Goal: Answer question/provide support

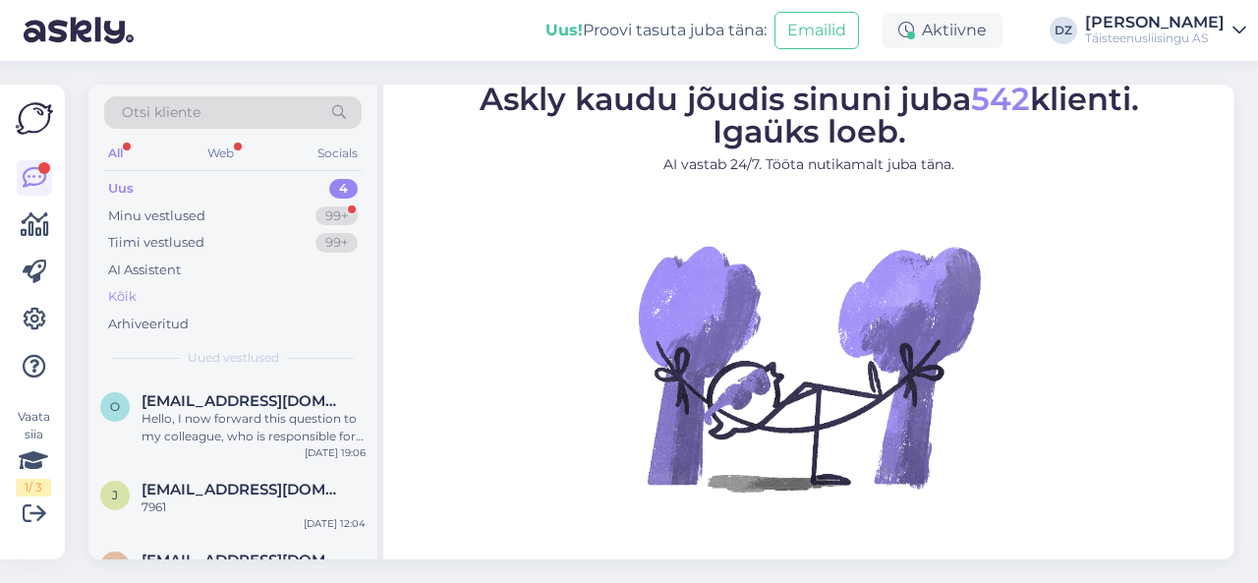
click at [153, 296] on div "Kõik" at bounding box center [232, 297] width 257 height 28
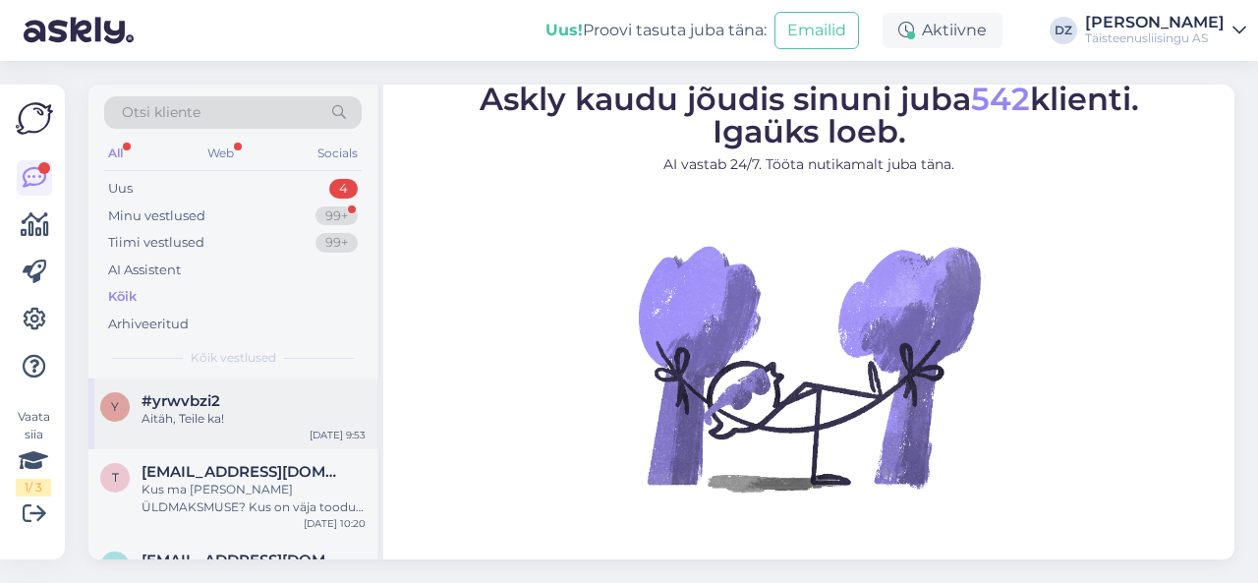
click at [207, 423] on div "Aitäh, Teile ka!" at bounding box center [253, 419] width 224 height 18
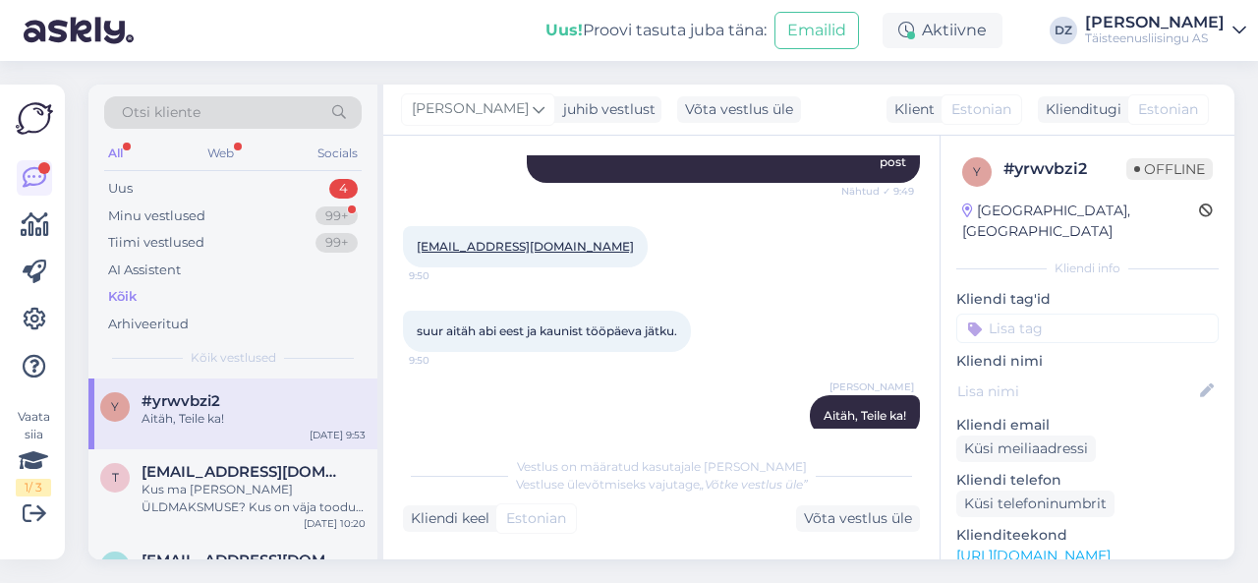
scroll to position [1524, 0]
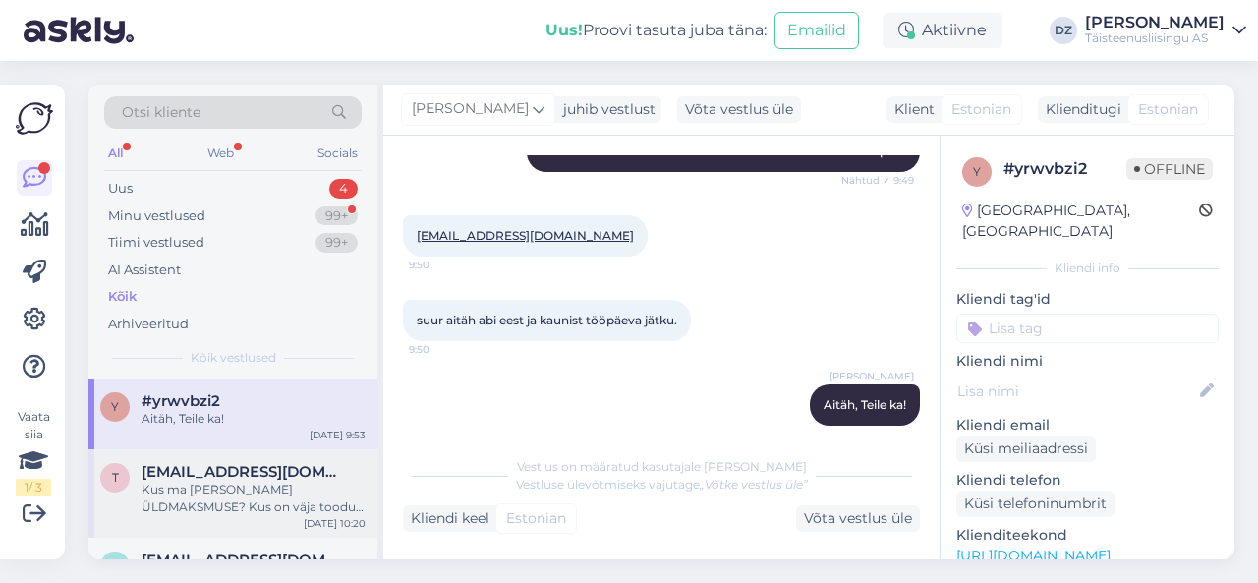
click at [244, 484] on div "Kus ma [PERSON_NAME] ÜLDMAKSMUSE? Kus on väja toodud kogu summa, mis kuulub var…" at bounding box center [253, 497] width 224 height 35
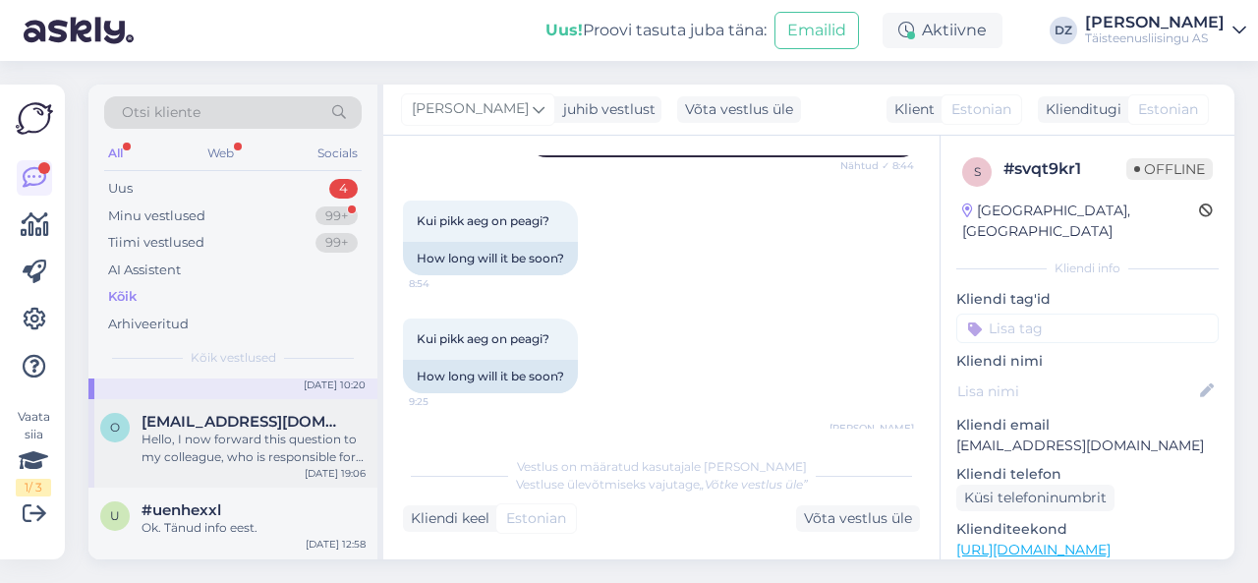
scroll to position [163, 0]
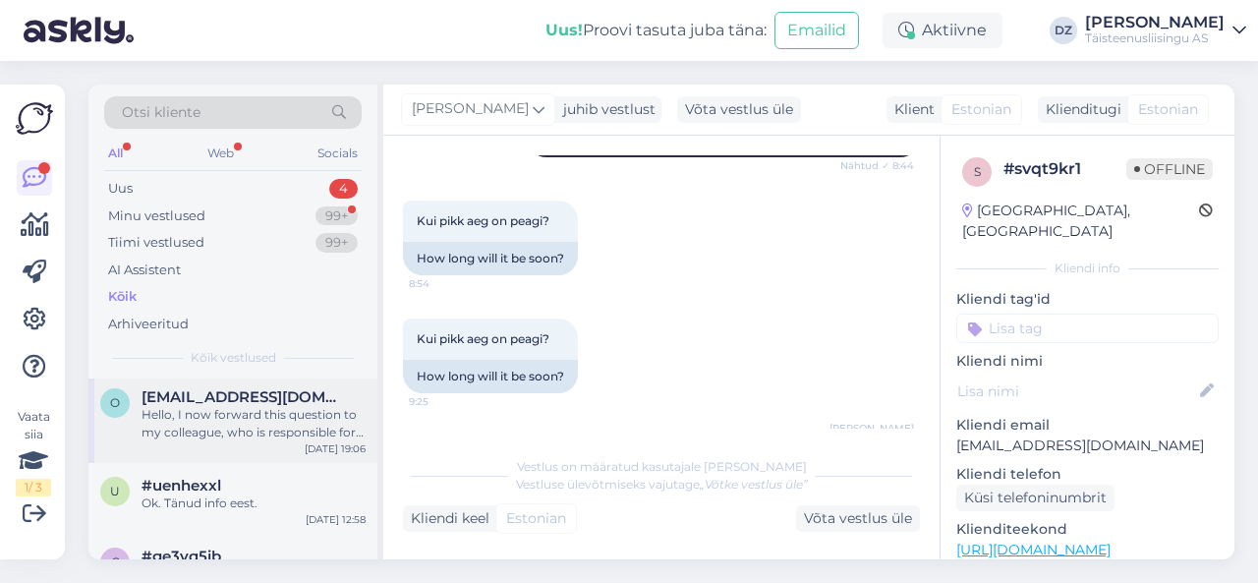
click at [240, 427] on div "Hello, I now forward this question to my colleague, who is responsible for this…" at bounding box center [253, 423] width 224 height 35
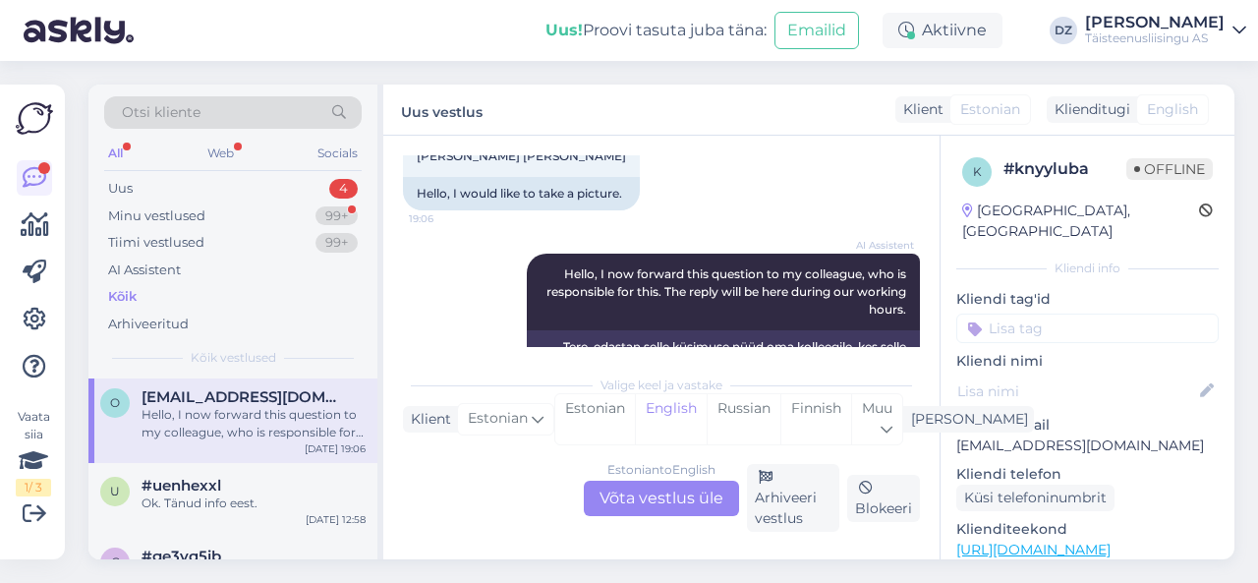
scroll to position [179, 0]
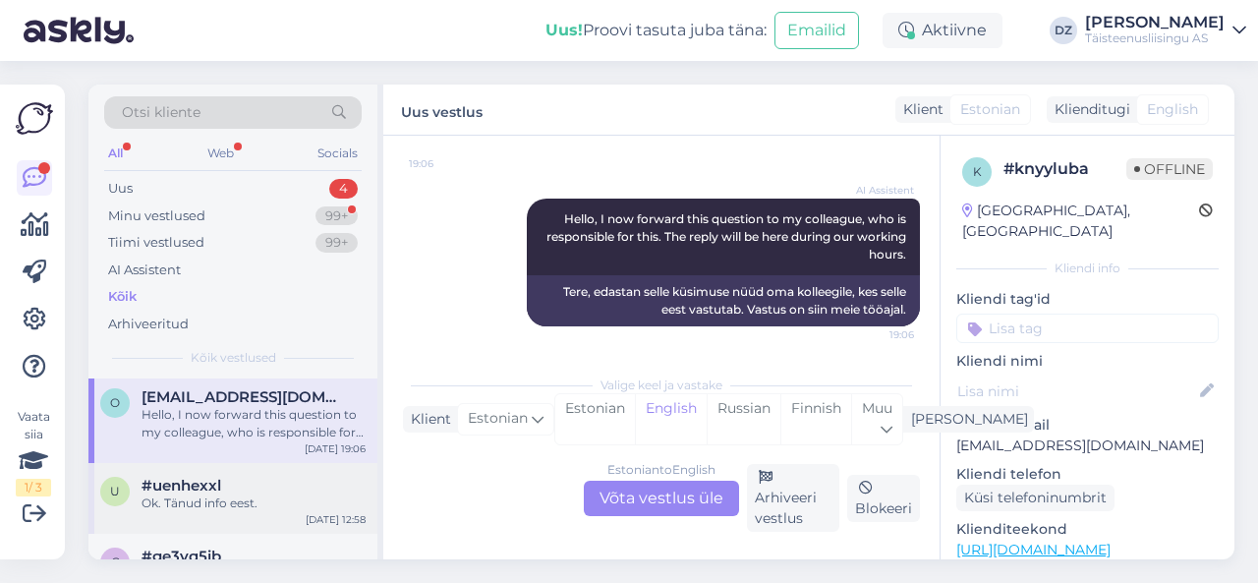
click at [205, 498] on div "Ok. Tänud info eest." at bounding box center [253, 503] width 224 height 18
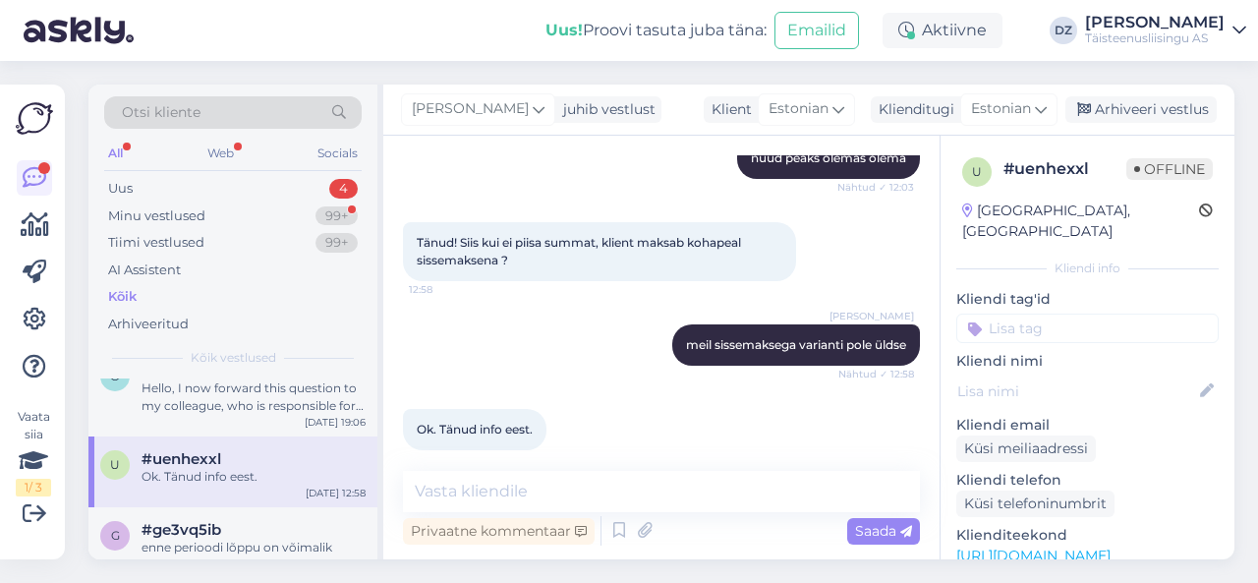
scroll to position [163, 0]
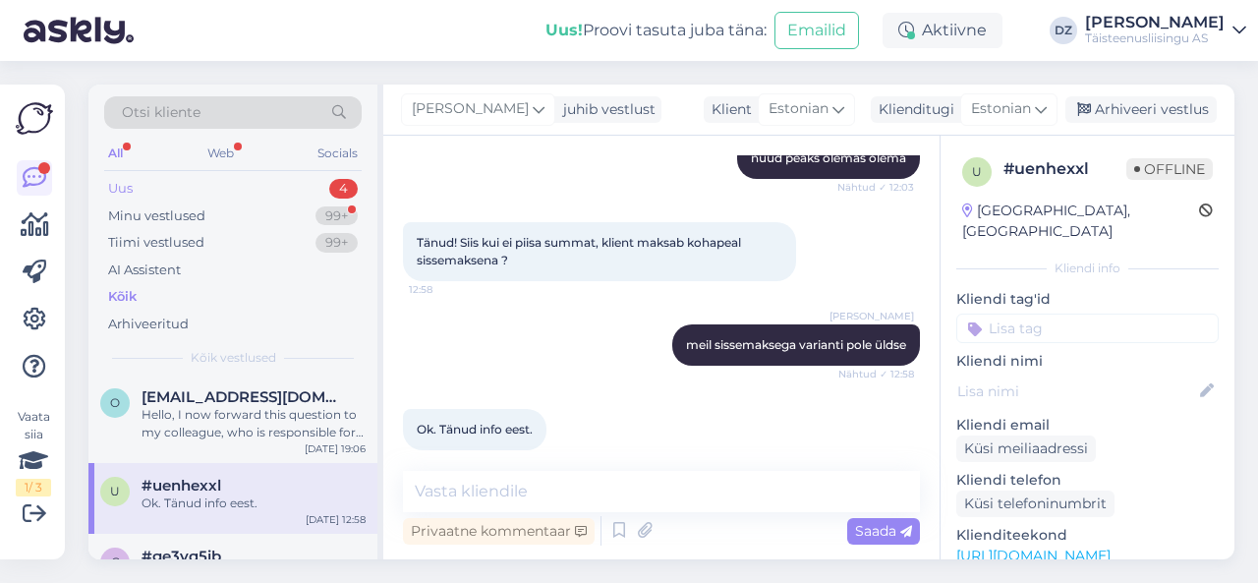
click at [243, 193] on div "Uus 4" at bounding box center [232, 189] width 257 height 28
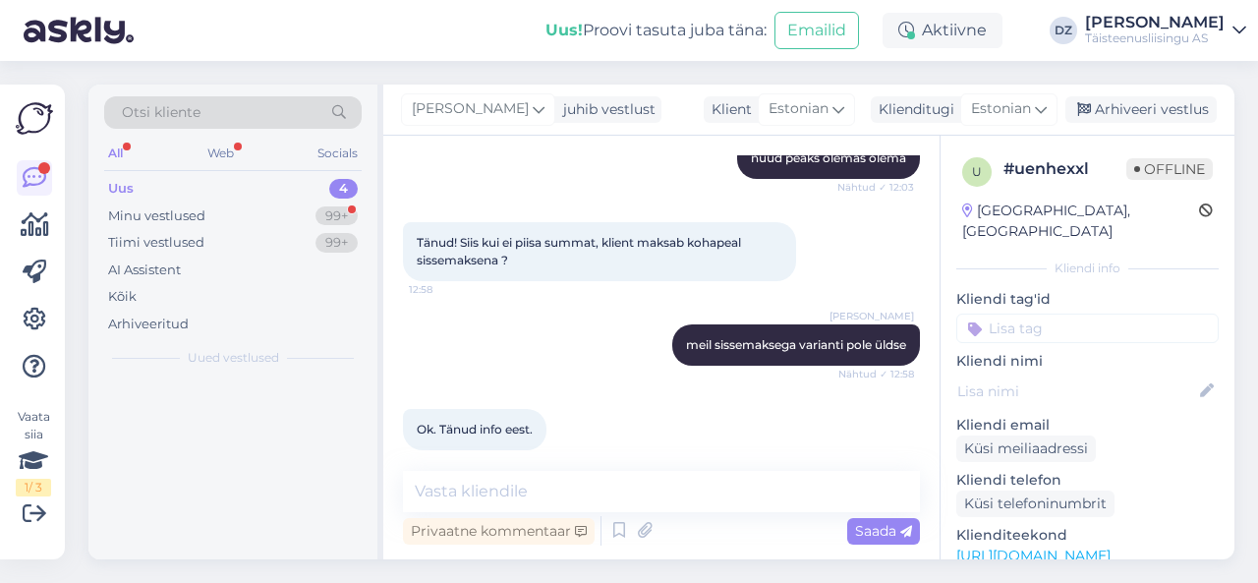
scroll to position [0, 0]
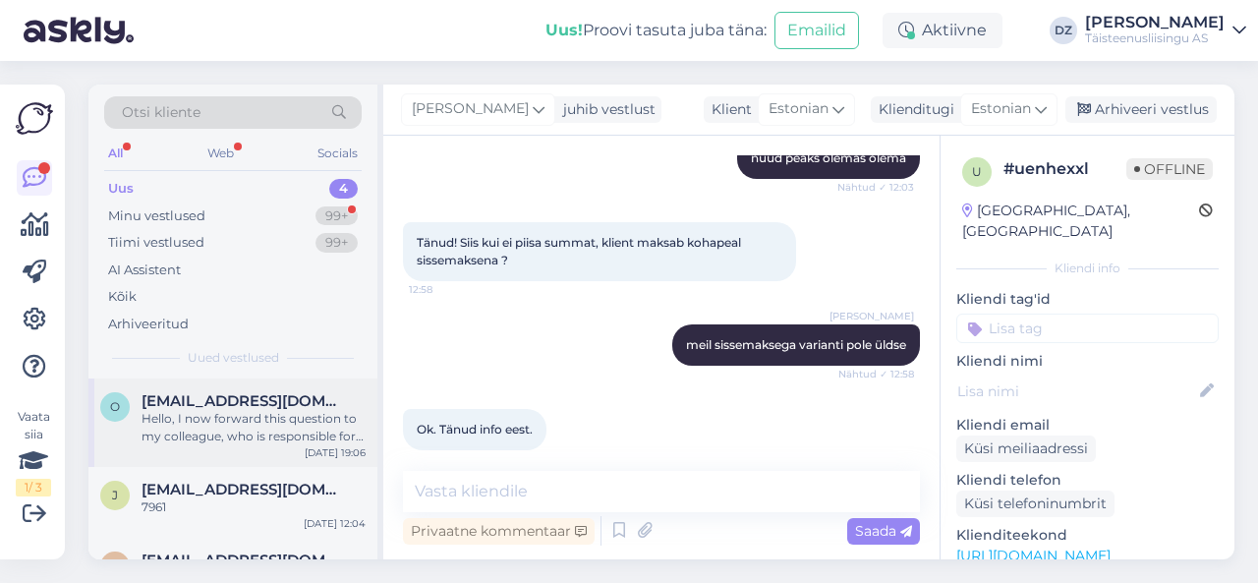
click at [245, 400] on span "[EMAIL_ADDRESS][DOMAIN_NAME]" at bounding box center [243, 401] width 204 height 18
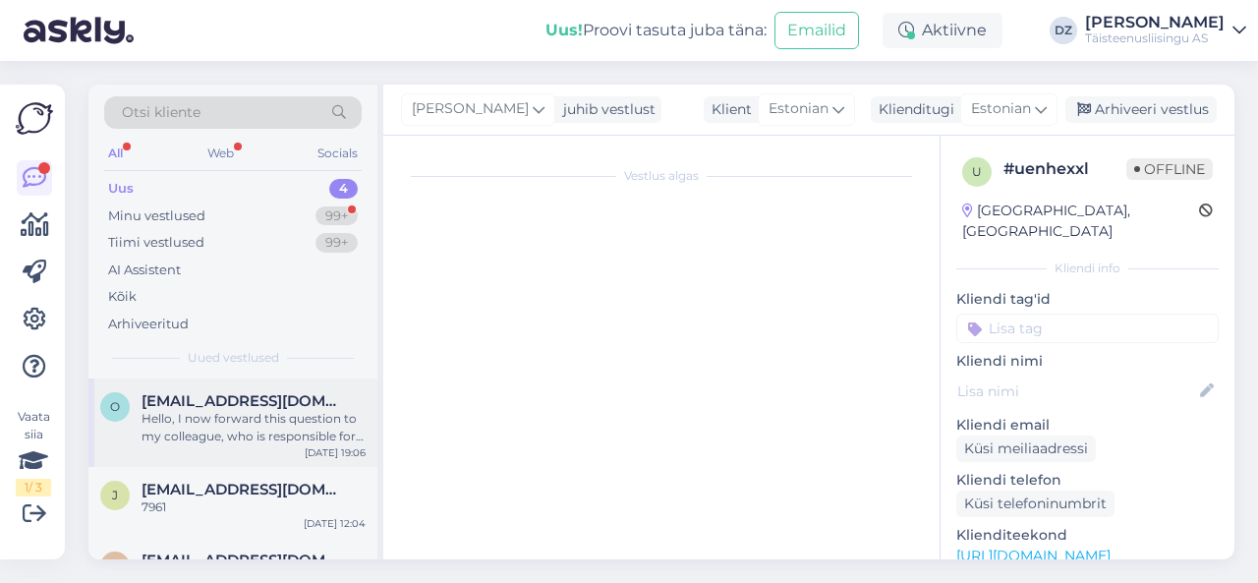
scroll to position [179, 0]
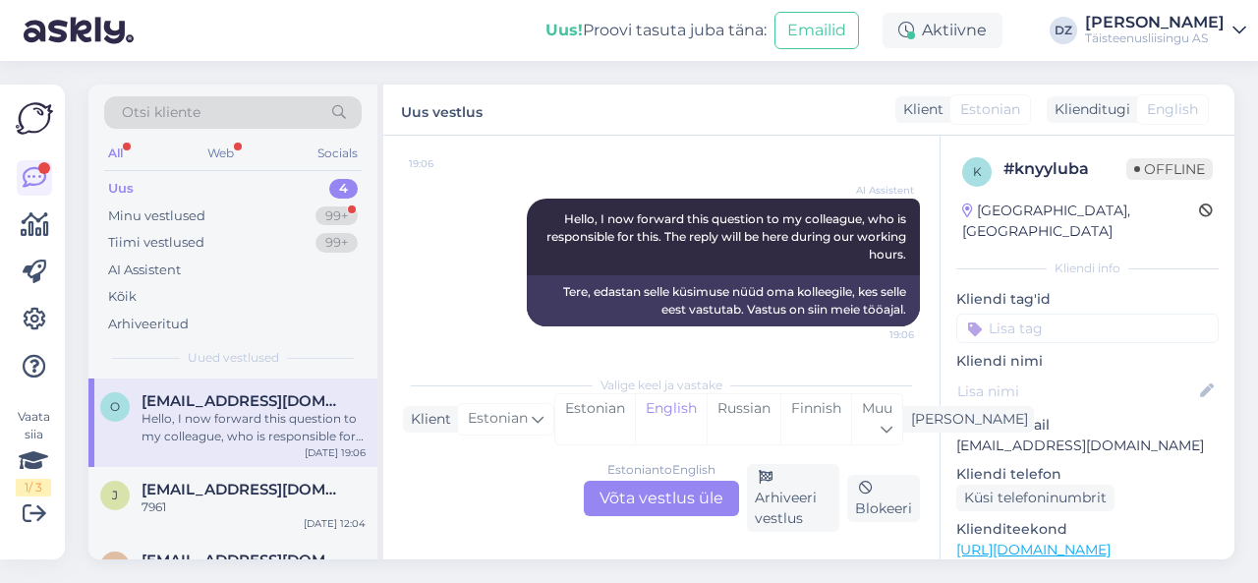
click at [693, 502] on div "Estonian to English Võta vestlus üle" at bounding box center [661, 497] width 155 height 35
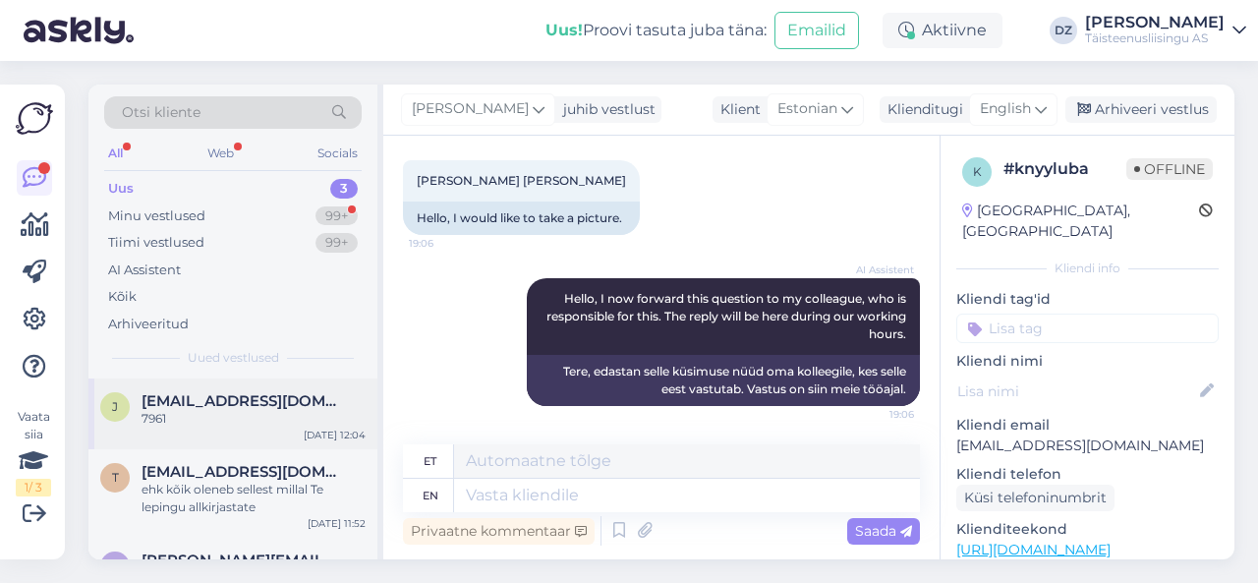
click at [253, 423] on div "7961" at bounding box center [253, 419] width 224 height 18
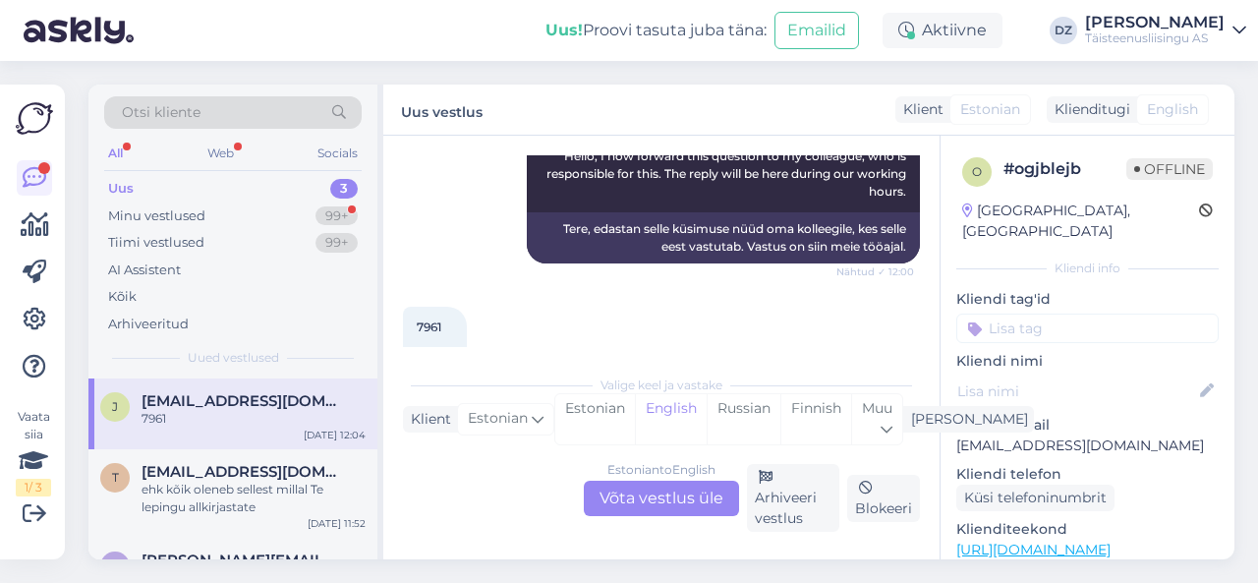
scroll to position [367, 0]
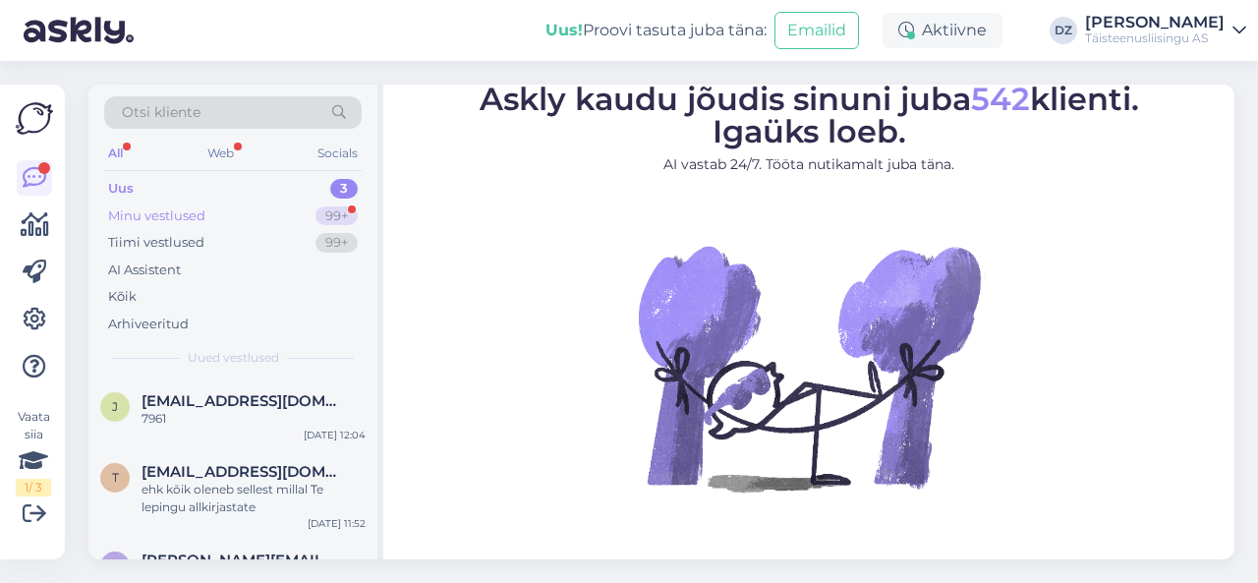
click at [183, 215] on div "Minu vestlused" at bounding box center [156, 216] width 97 height 20
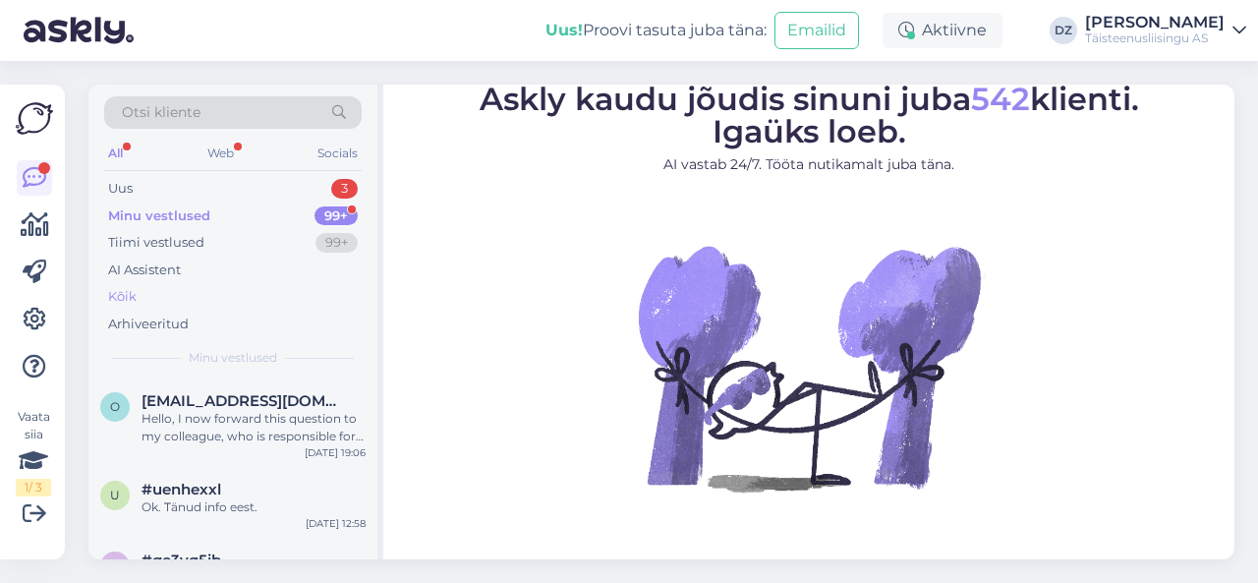
click at [167, 297] on div "Kõik" at bounding box center [232, 297] width 257 height 28
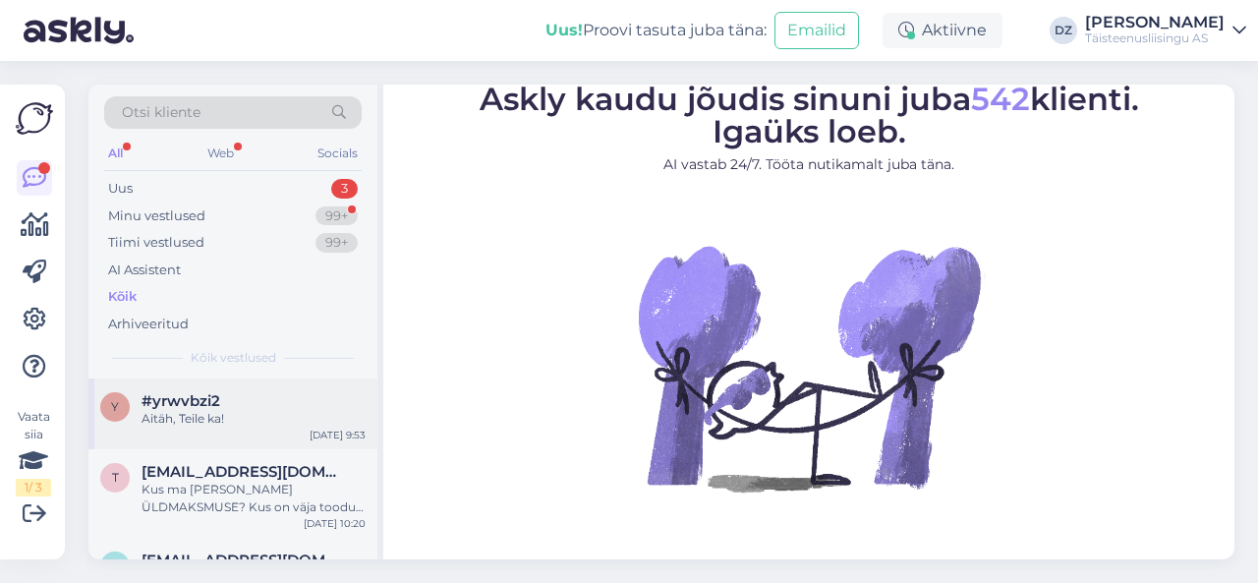
click at [225, 425] on div "Aitäh, Teile ka!" at bounding box center [253, 419] width 224 height 18
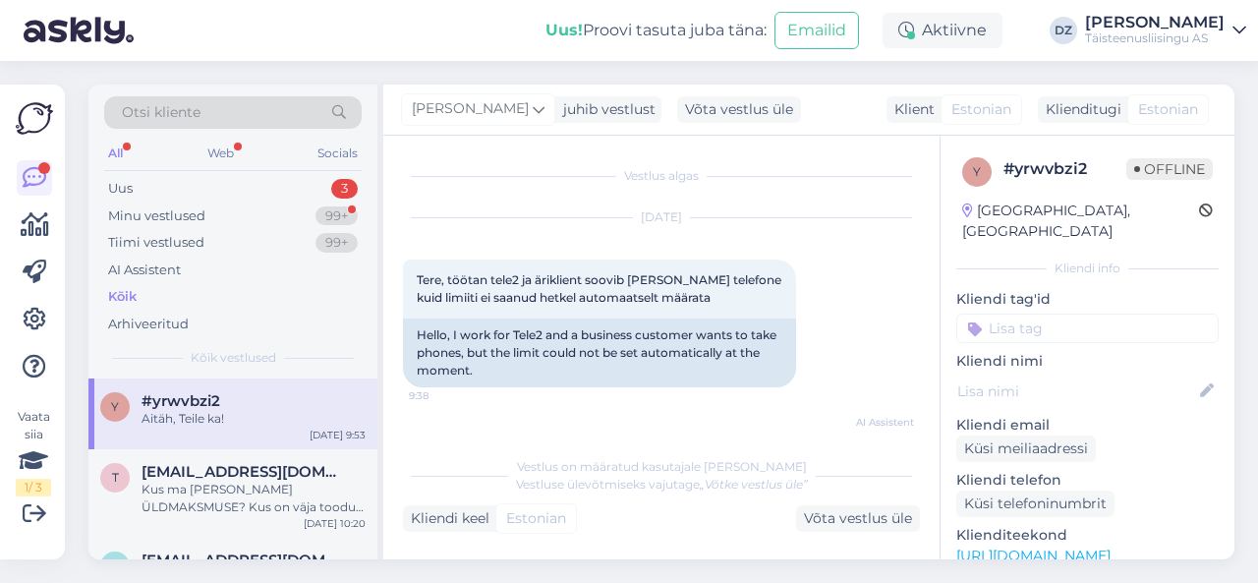
scroll to position [1524, 0]
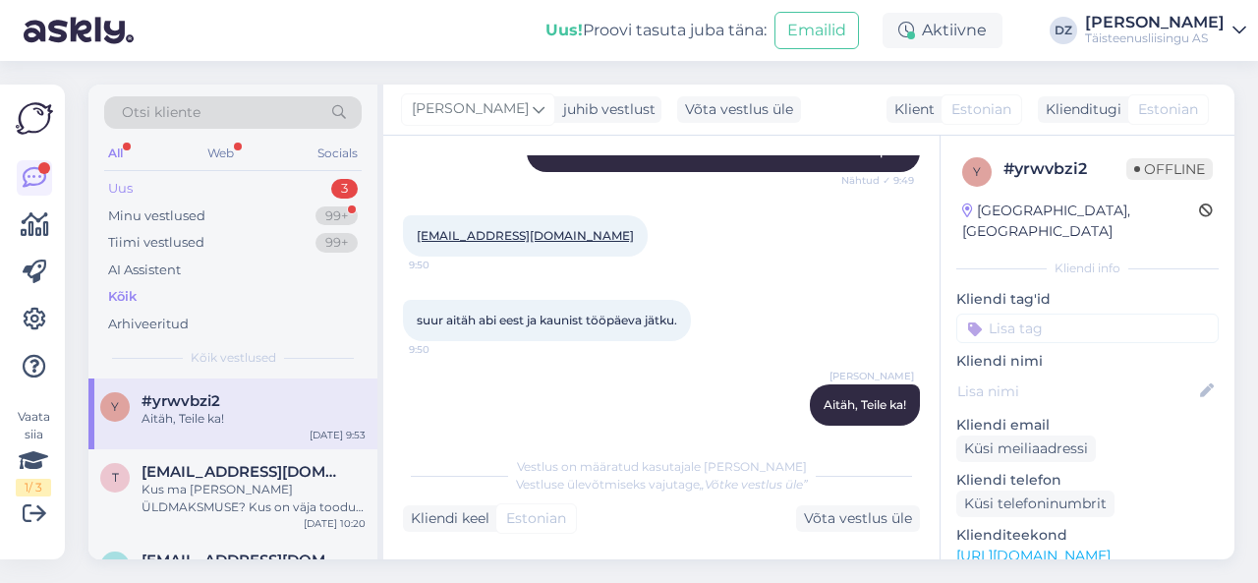
click at [196, 191] on div "Uus 3" at bounding box center [232, 189] width 257 height 28
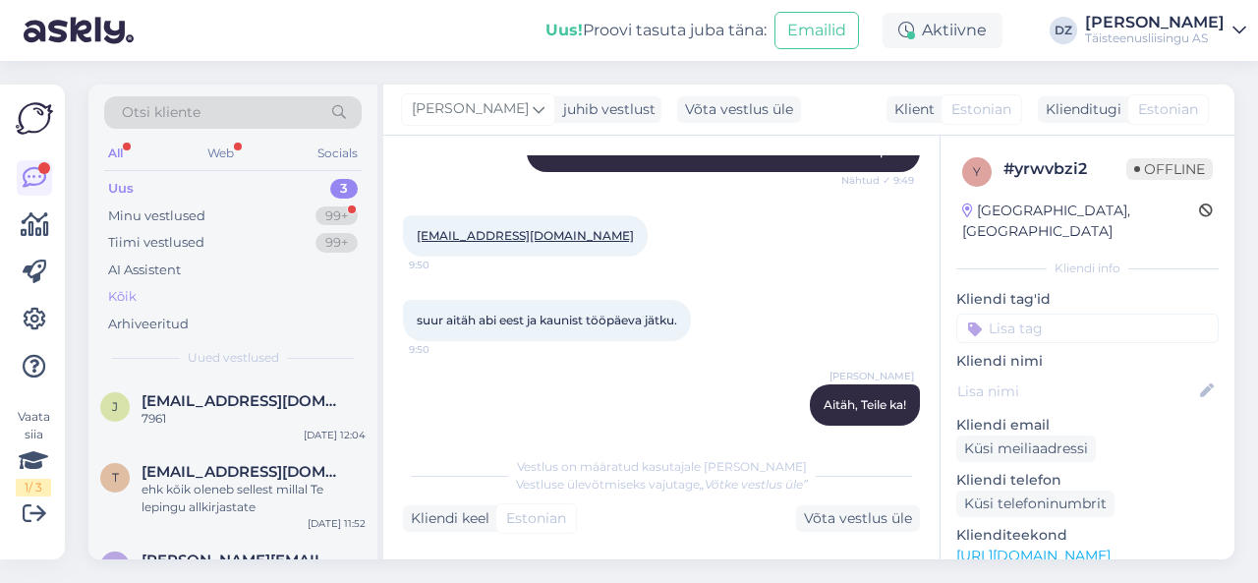
click at [170, 288] on div "Kõik" at bounding box center [232, 297] width 257 height 28
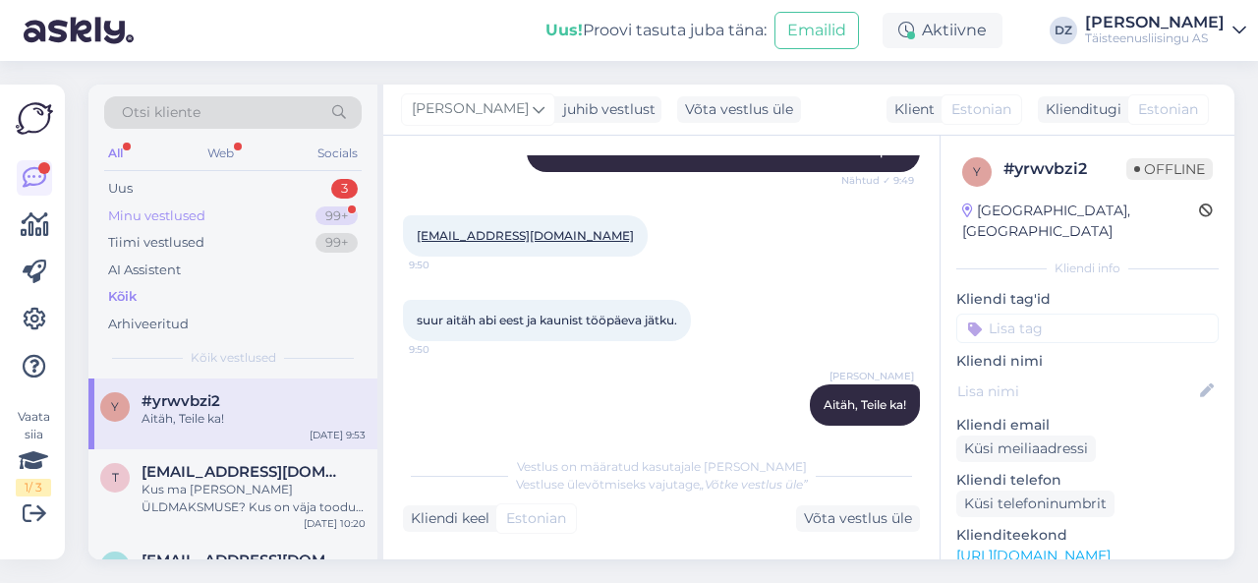
click at [266, 214] on div "Minu vestlused 99+" at bounding box center [232, 216] width 257 height 28
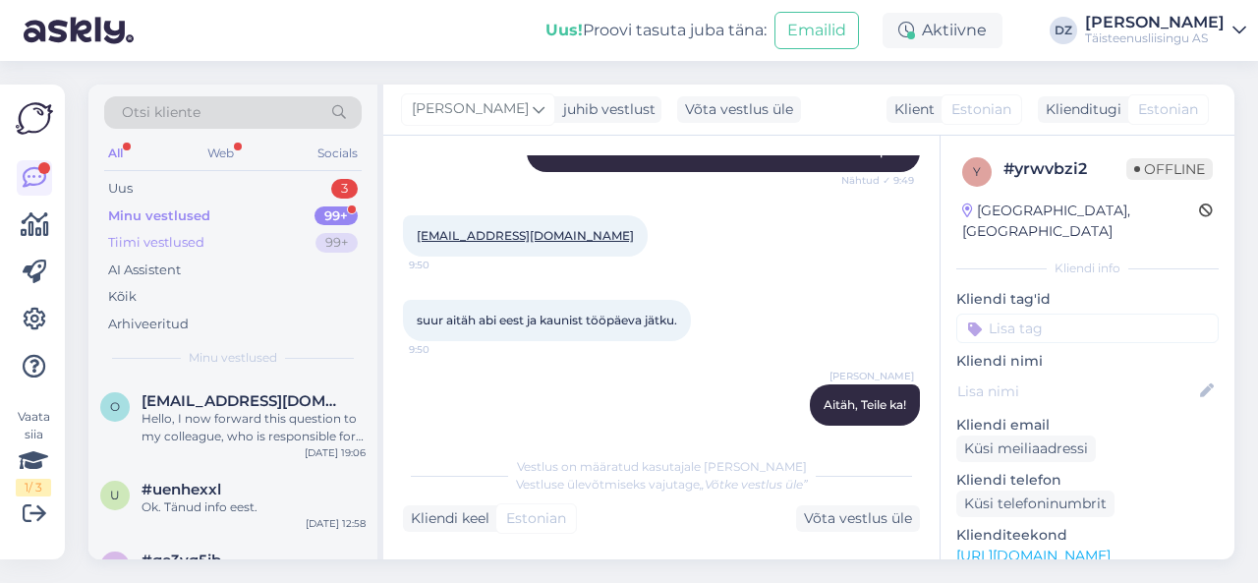
click at [257, 251] on div "Tiimi vestlused 99+" at bounding box center [232, 243] width 257 height 28
